Goal: Navigation & Orientation: Find specific page/section

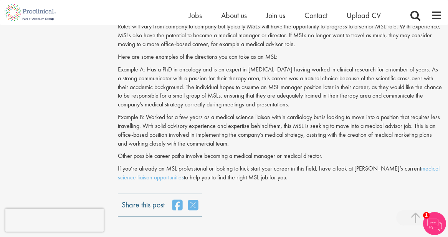
scroll to position [940, 0]
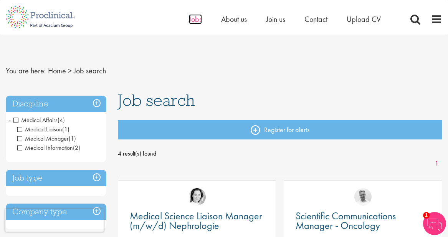
click at [192, 18] on span "Jobs" at bounding box center [195, 19] width 13 height 10
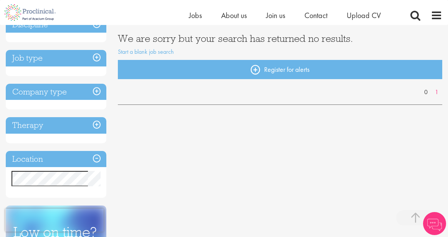
scroll to position [134, 0]
